Goal: Task Accomplishment & Management: Manage account settings

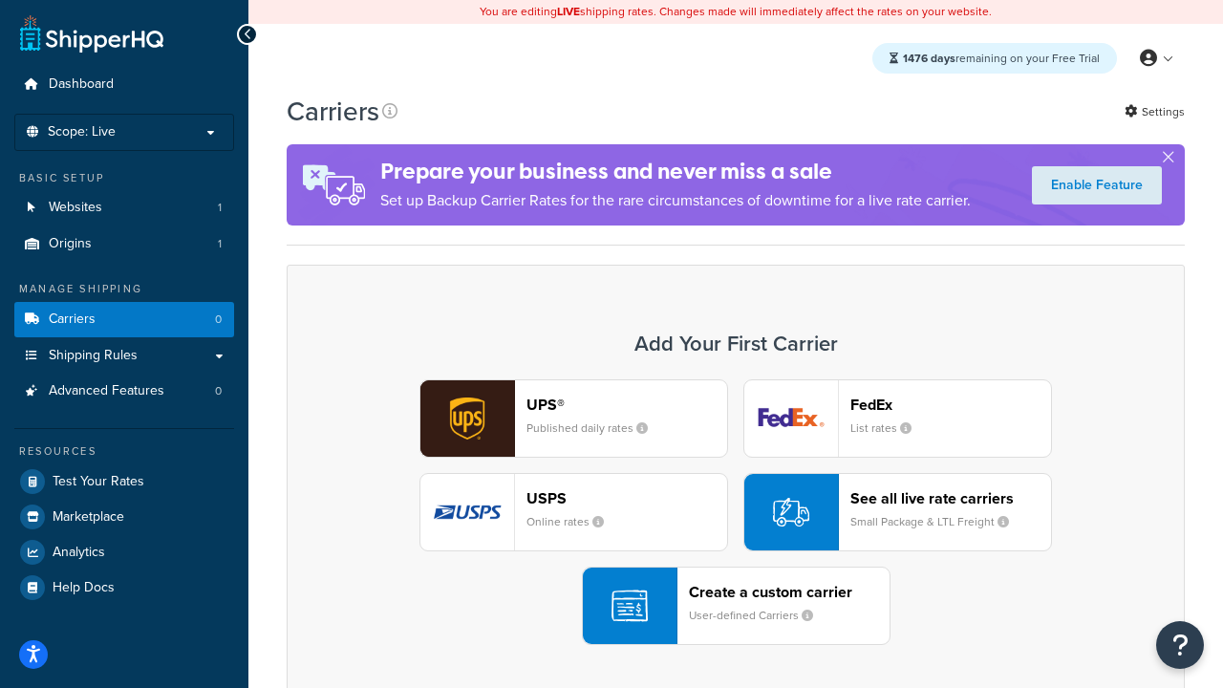
click at [736, 513] on div "UPS® Published daily rates FedEx List rates USPS Online rates See all live rate…" at bounding box center [736, 512] width 858 height 266
click at [950, 405] on header "FedEx" at bounding box center [950, 404] width 201 height 18
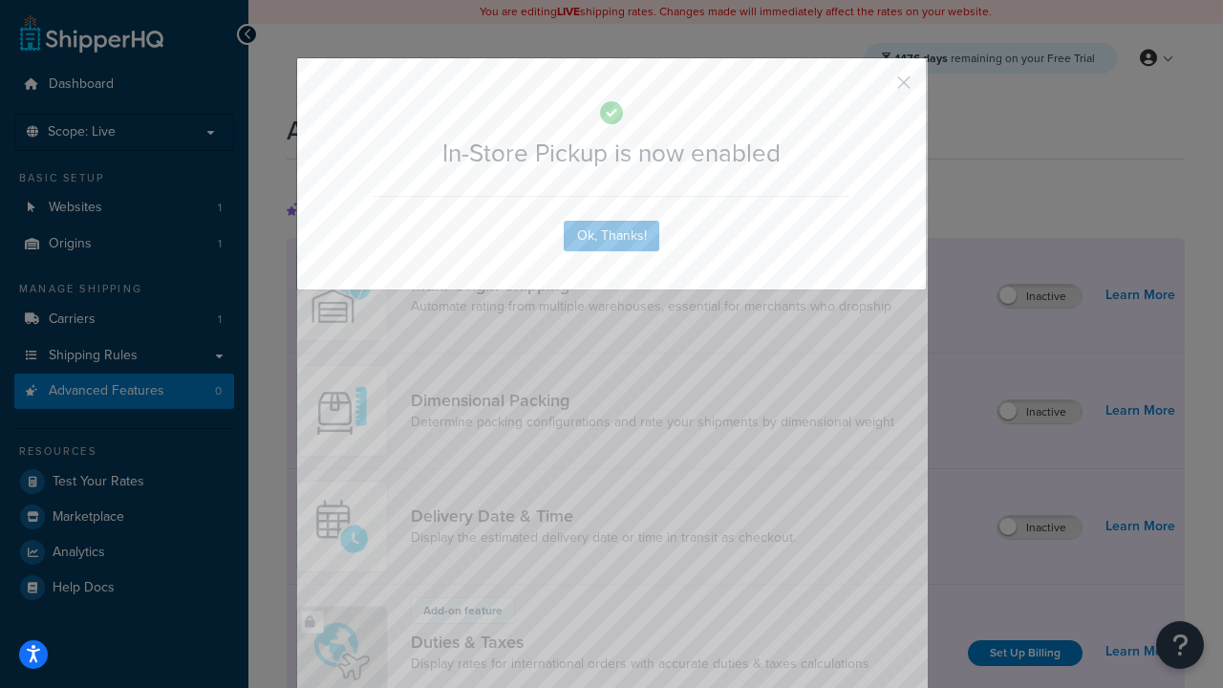
scroll to position [621, 0]
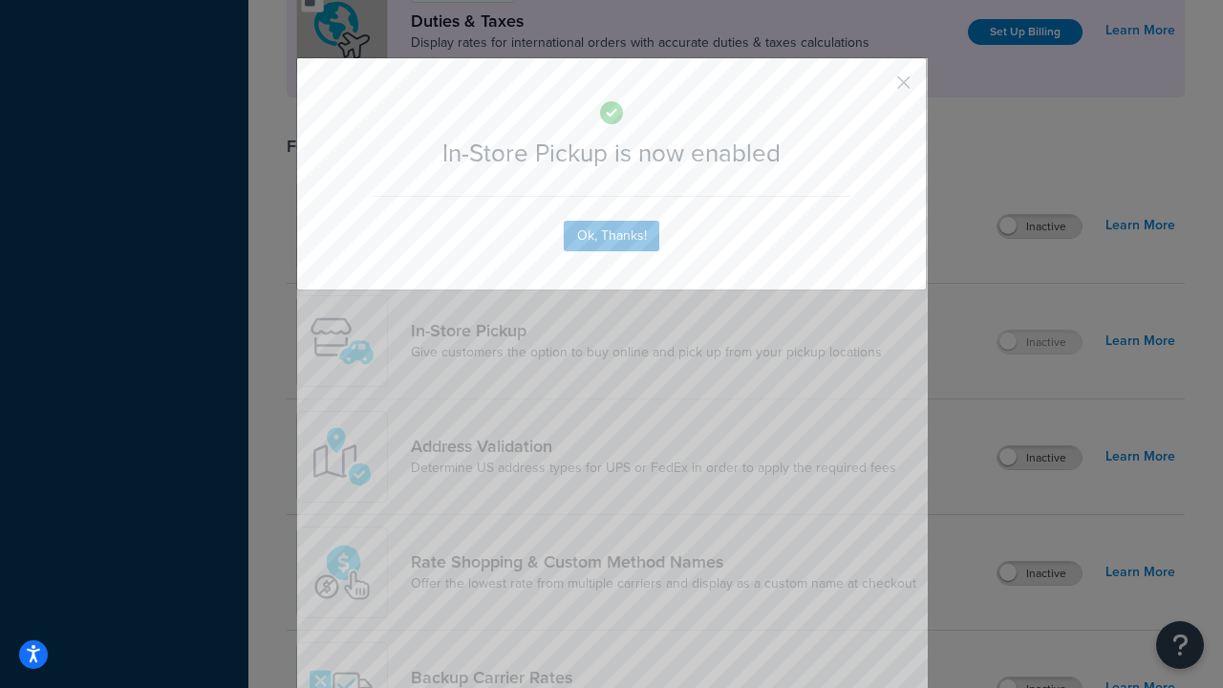
click at [875, 89] on button "button" at bounding box center [875, 89] width 5 height 5
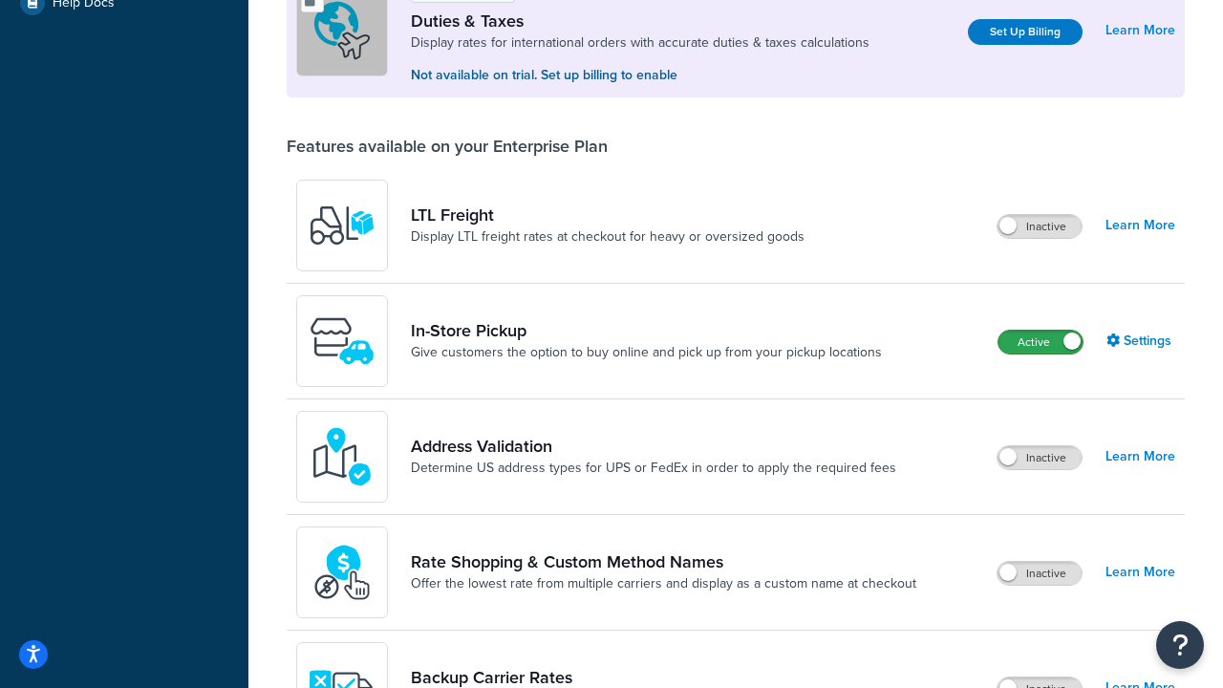
click at [1040, 344] on label "Active" at bounding box center [1040, 342] width 84 height 23
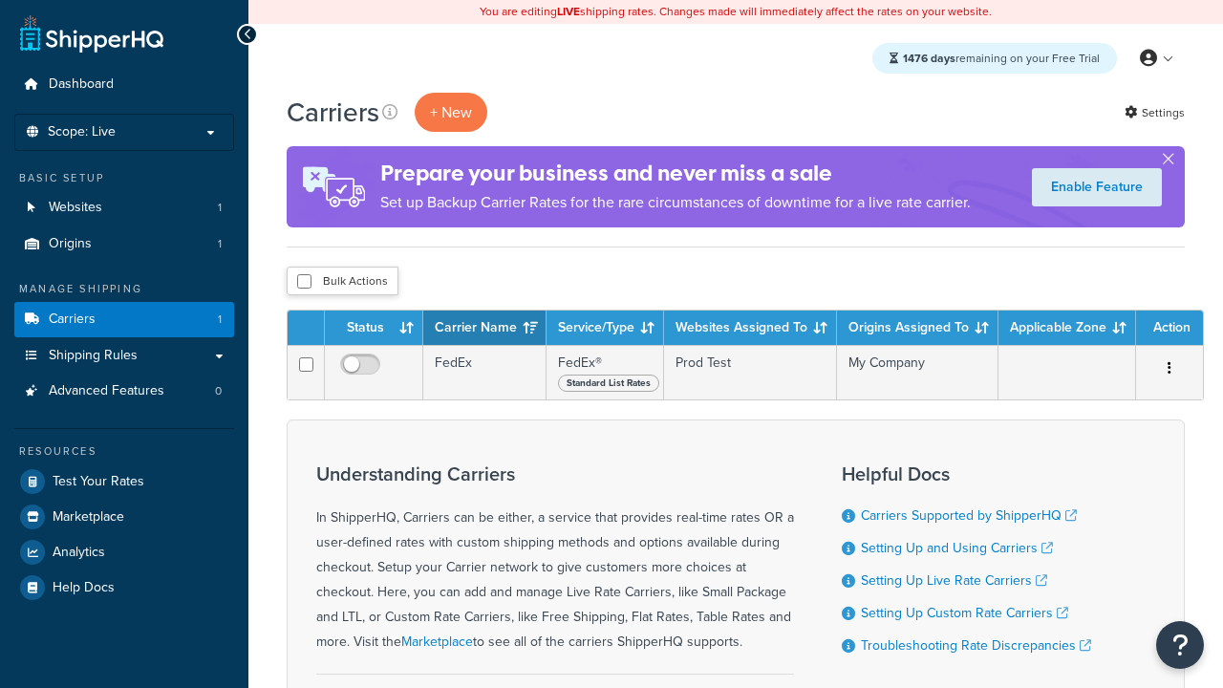
click at [304, 283] on input "checkbox" at bounding box center [304, 281] width 14 height 14
checkbox input "true"
click at [0, 0] on button "Delete" at bounding box center [0, 0] width 0 height 0
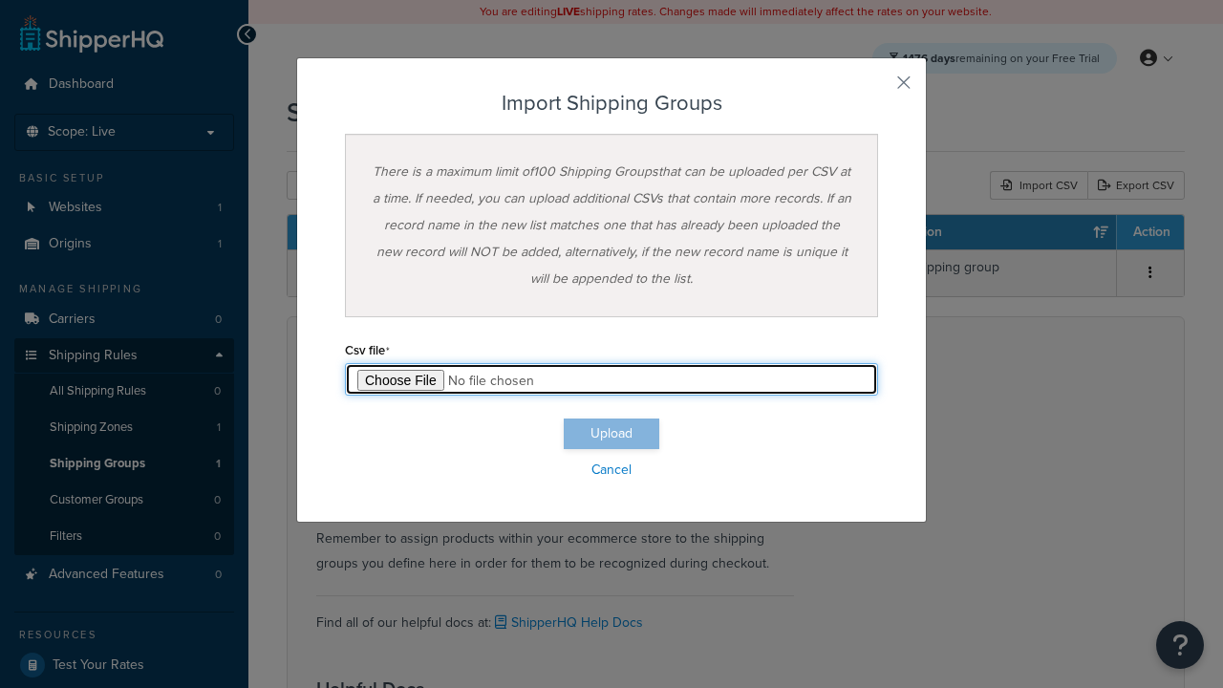
click at [611, 379] on input "file" at bounding box center [611, 379] width 533 height 32
type input "C:\fakepath\importShippingGroupsSuccess.csv"
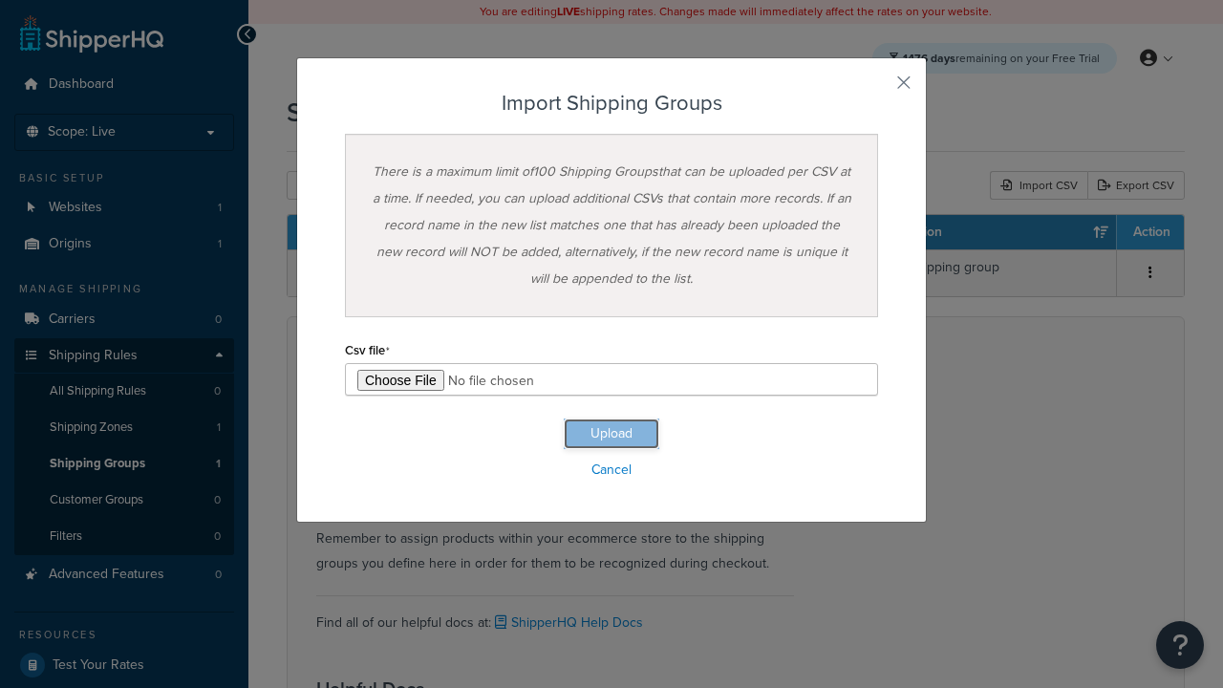
click at [611, 434] on button "Upload" at bounding box center [612, 433] width 96 height 31
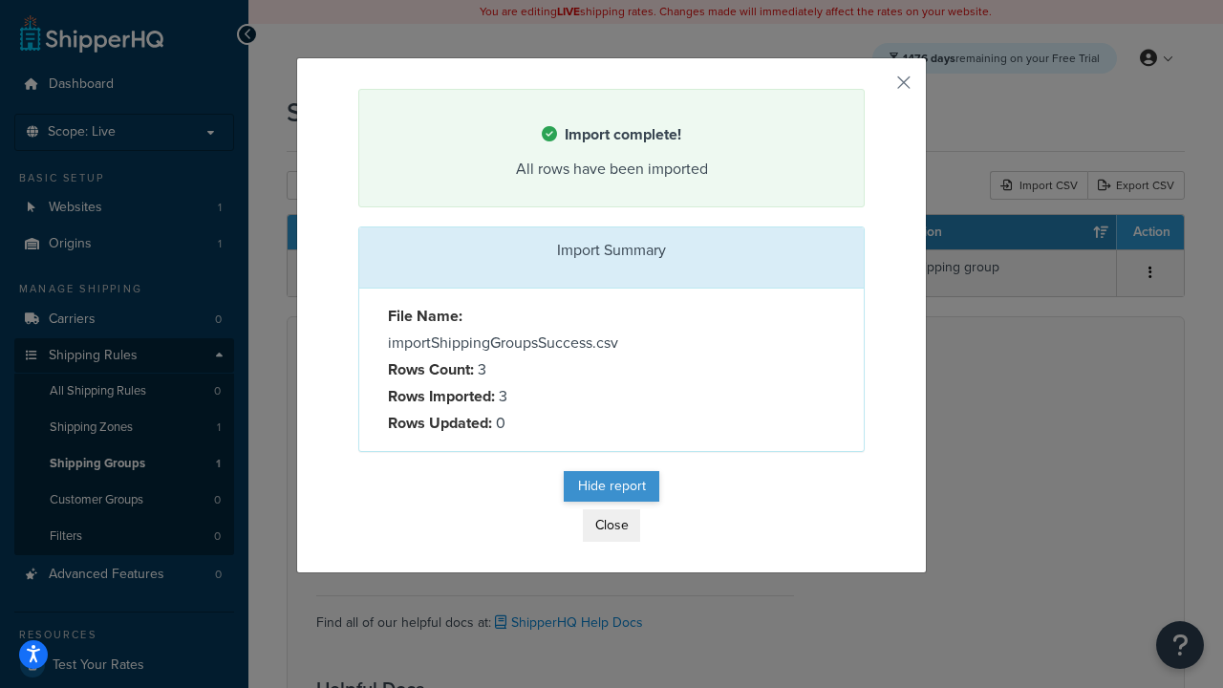
click at [611, 489] on button "Hide report" at bounding box center [612, 486] width 96 height 31
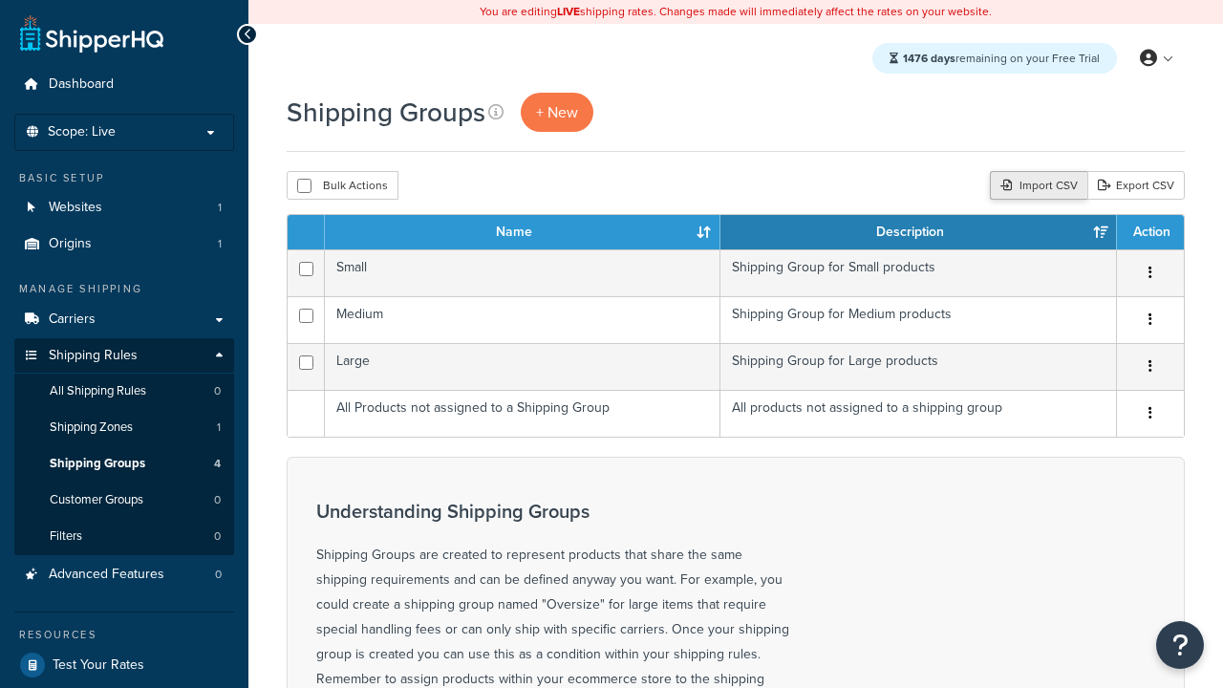
click at [1036, 187] on div "Import CSV" at bounding box center [1038, 185] width 97 height 29
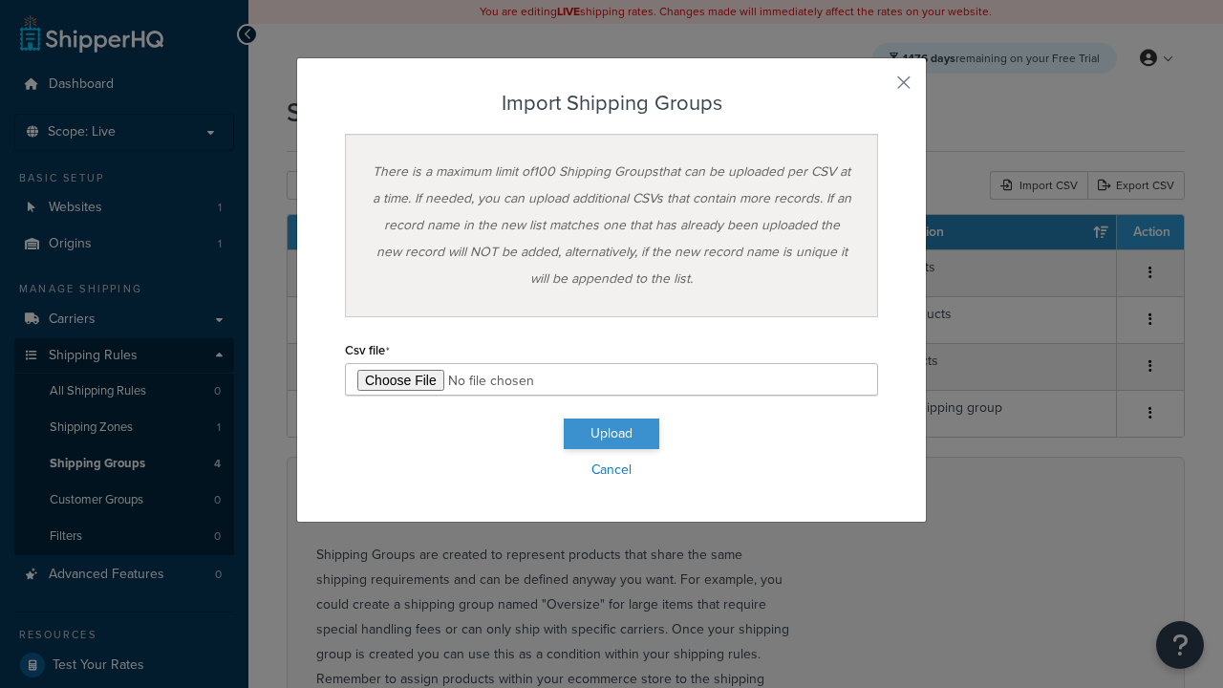
click at [611, 434] on button "Upload" at bounding box center [612, 433] width 96 height 31
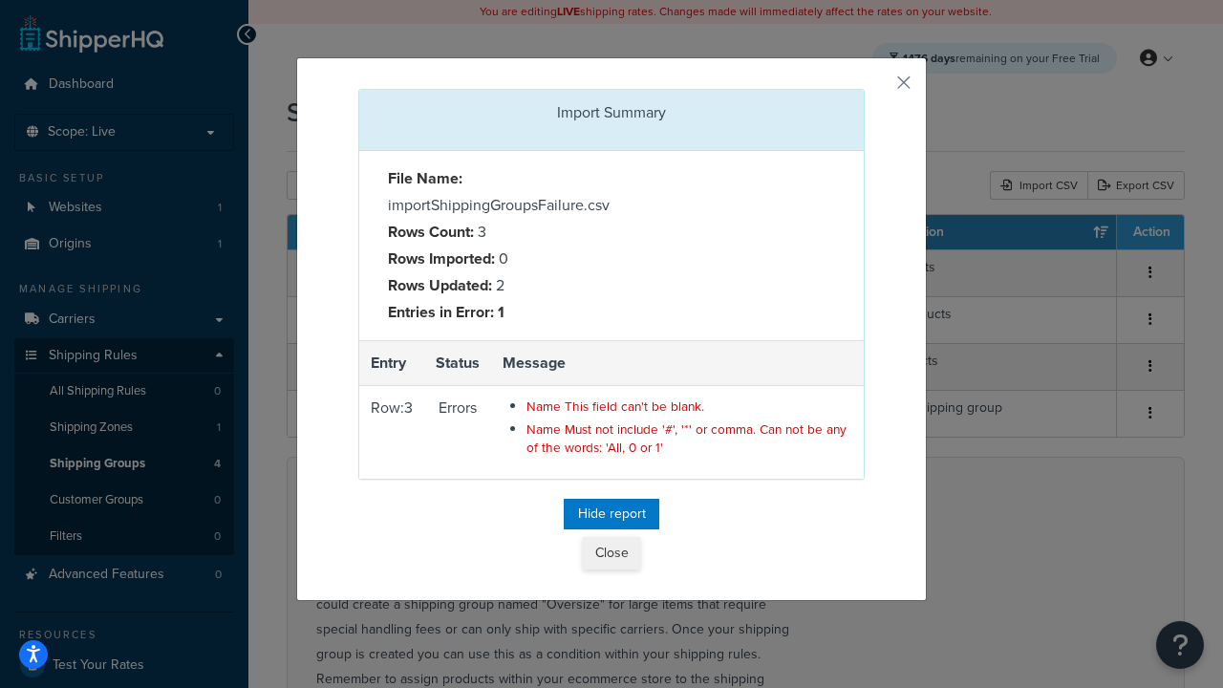
click at [610, 557] on button "Close" at bounding box center [611, 553] width 57 height 32
